Goal: Information Seeking & Learning: Learn about a topic

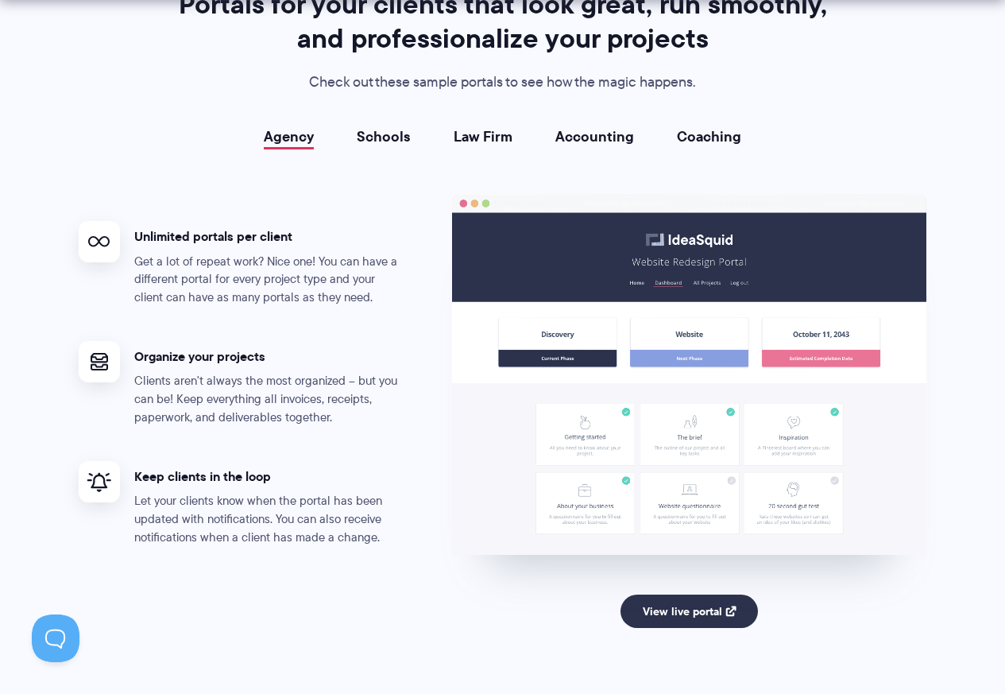
scroll to position [3179, 0]
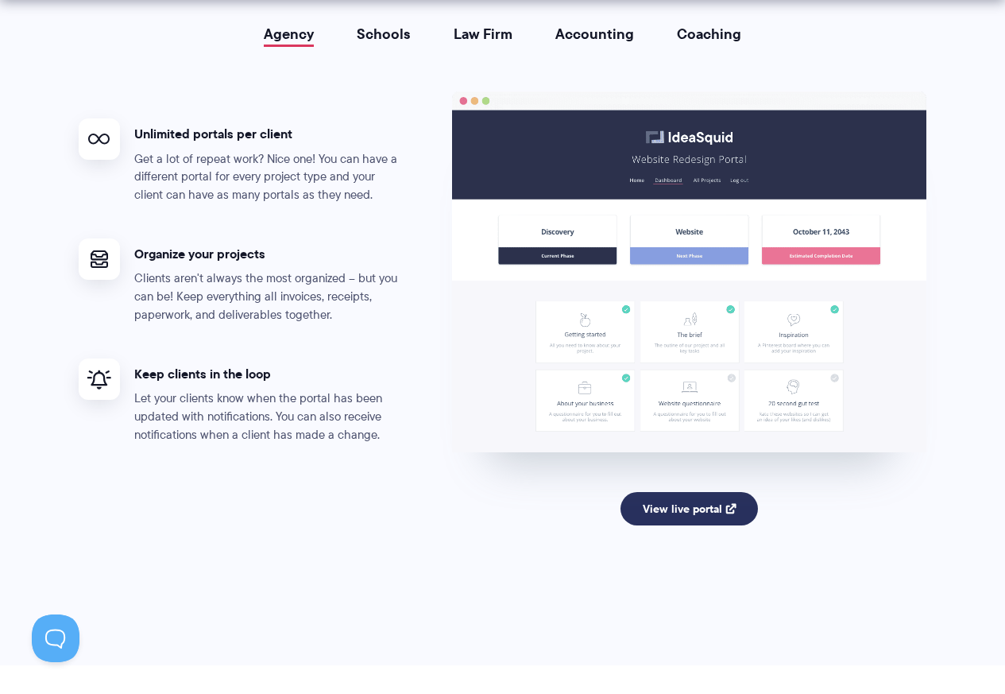
click at [681, 498] on link "View live portal" at bounding box center [690, 508] width 138 height 33
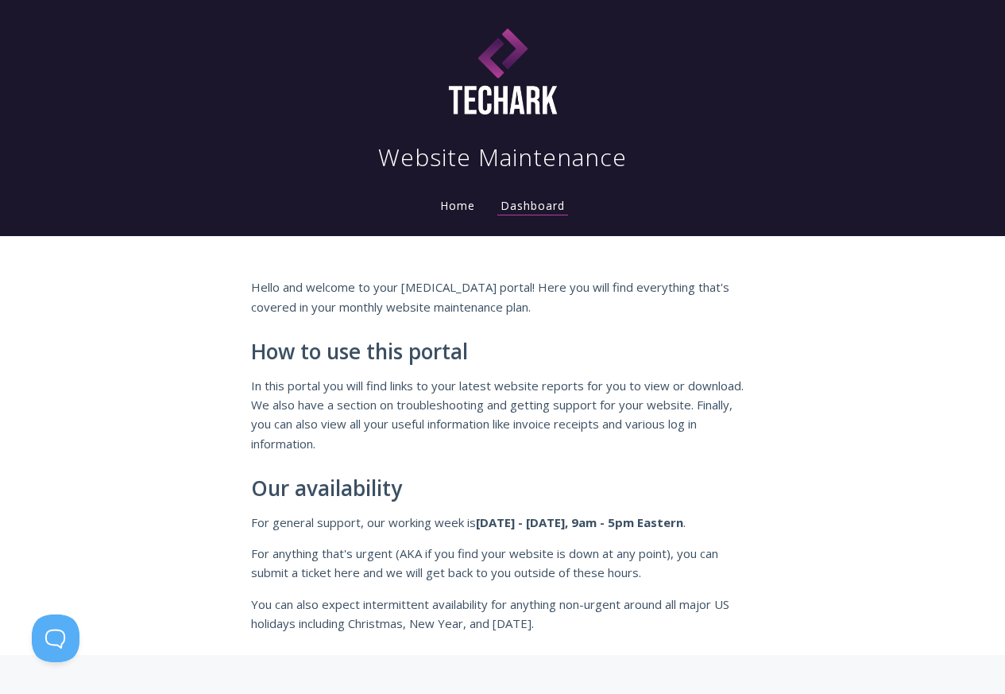
click at [447, 216] on li "Home" at bounding box center [458, 201] width 60 height 32
click at [455, 205] on link "Home" at bounding box center [457, 205] width 41 height 15
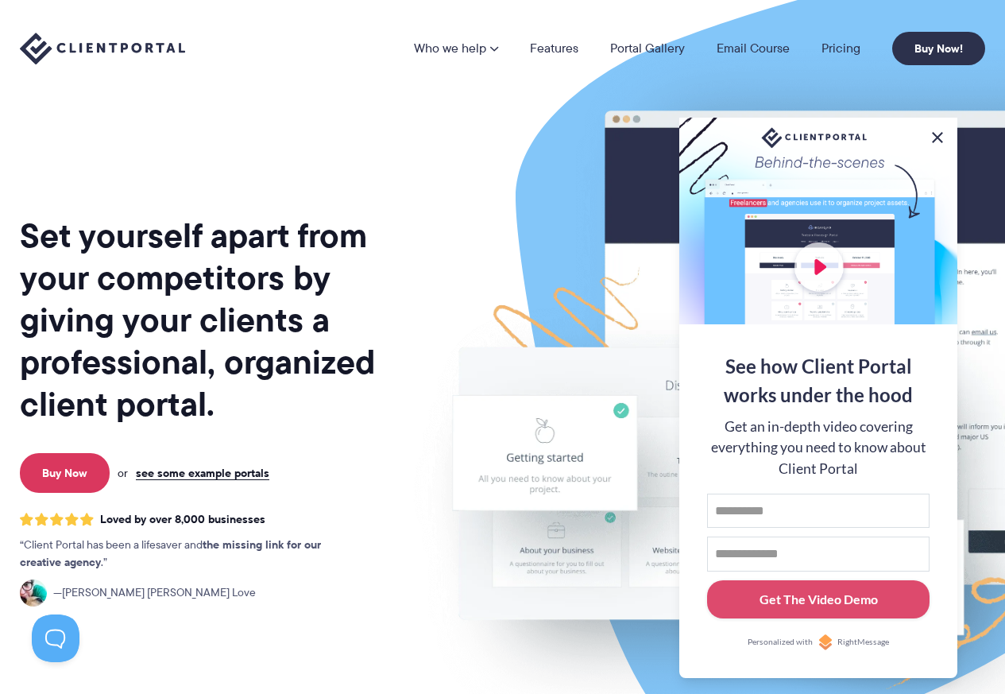
click at [935, 135] on button at bounding box center [937, 137] width 19 height 19
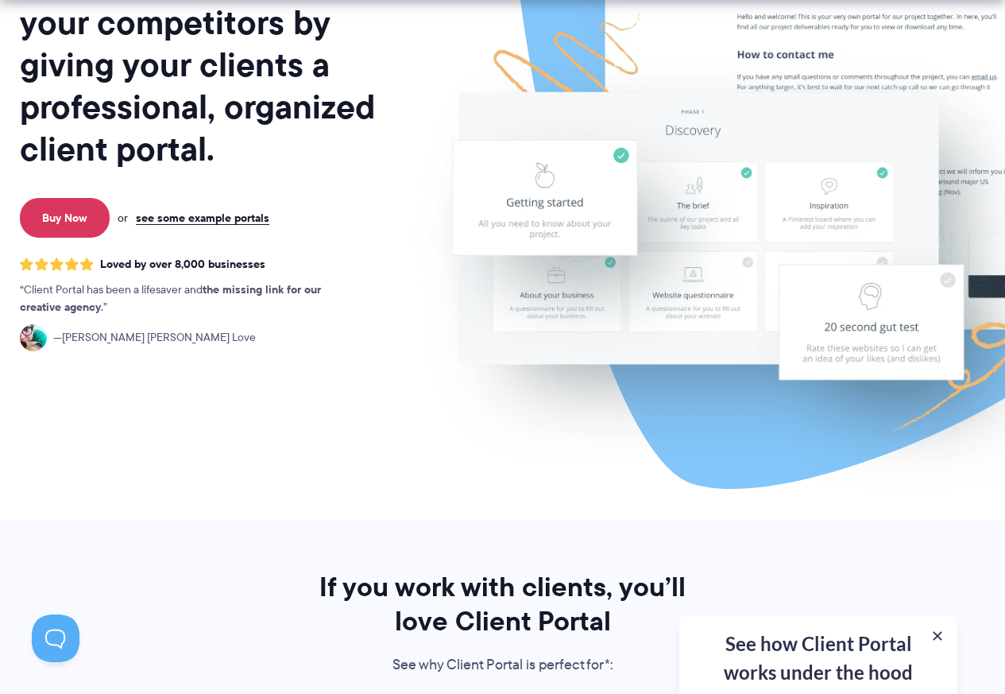
scroll to position [265, 0]
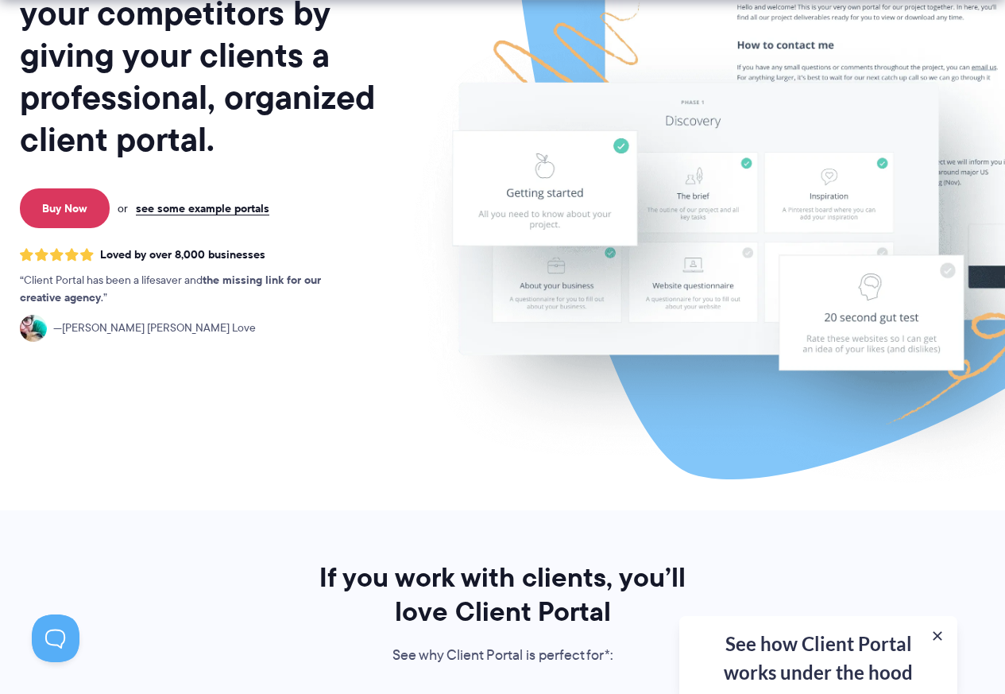
drag, startPoint x: 544, startPoint y: 502, endPoint x: 203, endPoint y: 409, distance: 352.5
click at [203, 409] on div "Set yourself apart from your competitors by giving your clients a professional,…" at bounding box center [213, 129] width 386 height 762
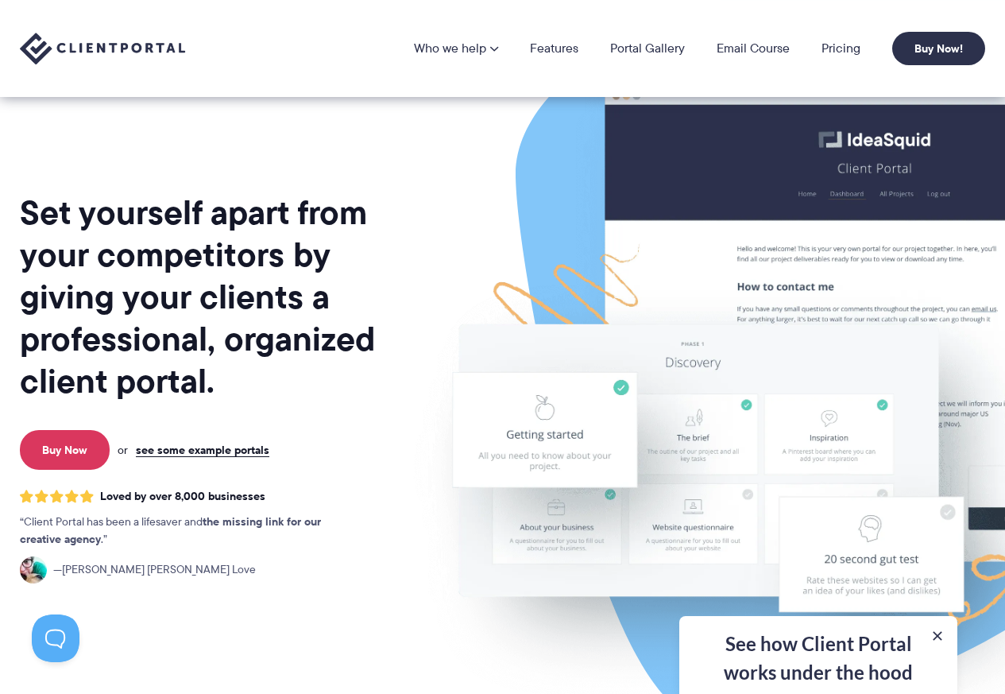
scroll to position [0, 0]
